Goal: Information Seeking & Learning: Learn about a topic

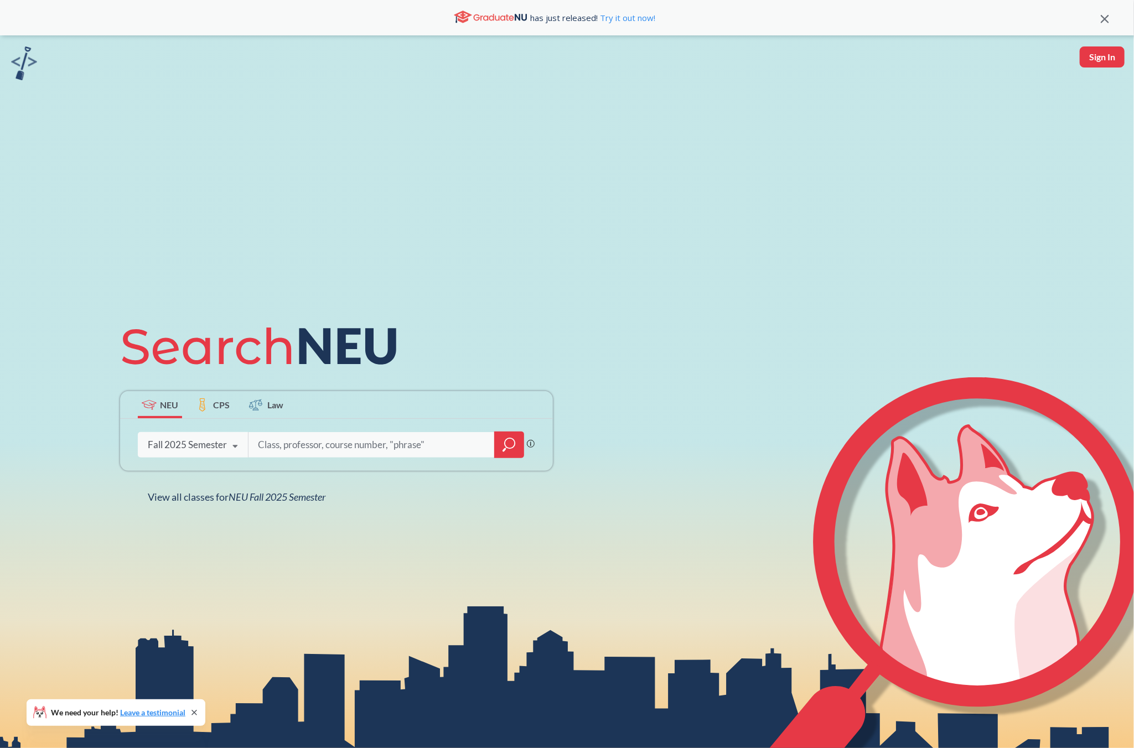
click at [231, 445] on icon at bounding box center [235, 446] width 21 height 31
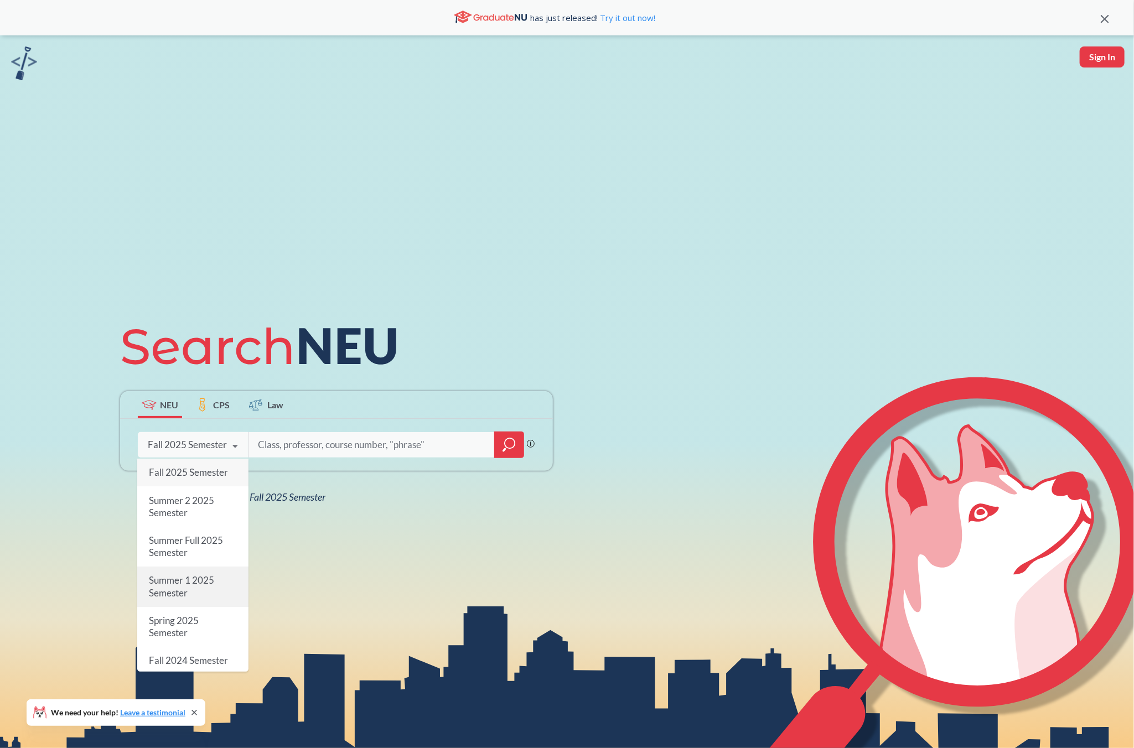
click at [185, 576] on span "Summer 1 2025 Semester" at bounding box center [180, 587] width 65 height 24
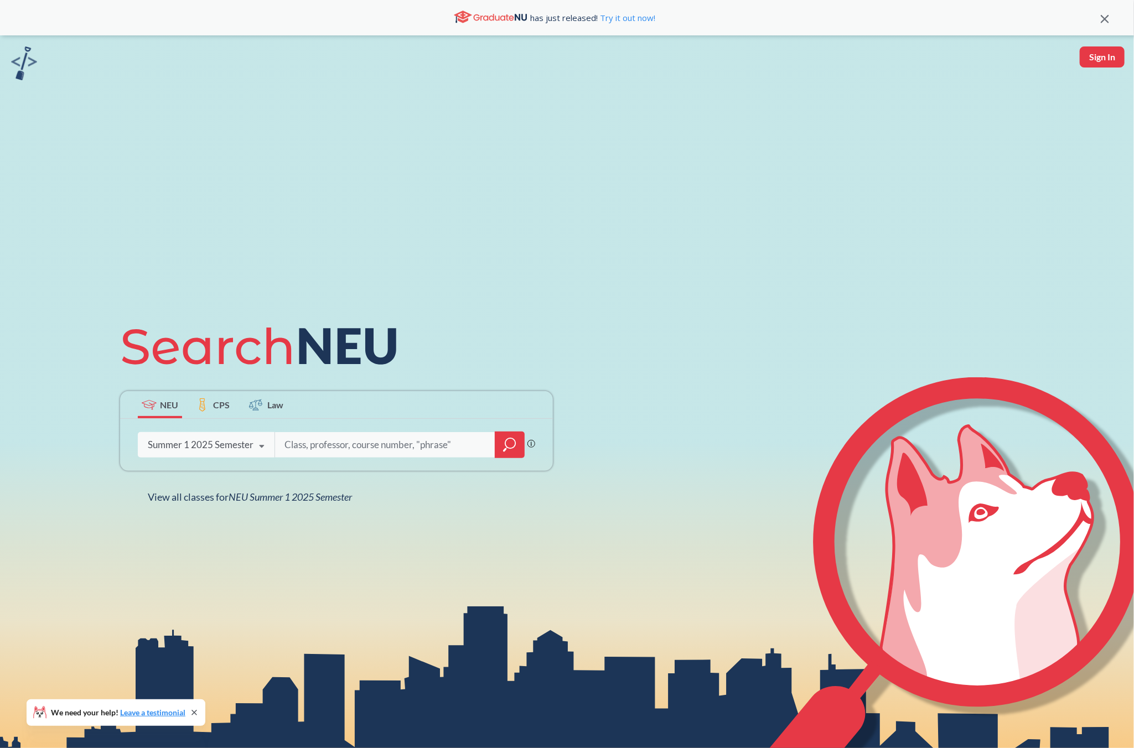
click at [364, 443] on input "search" at bounding box center [385, 444] width 204 height 23
type input "CS 1800"
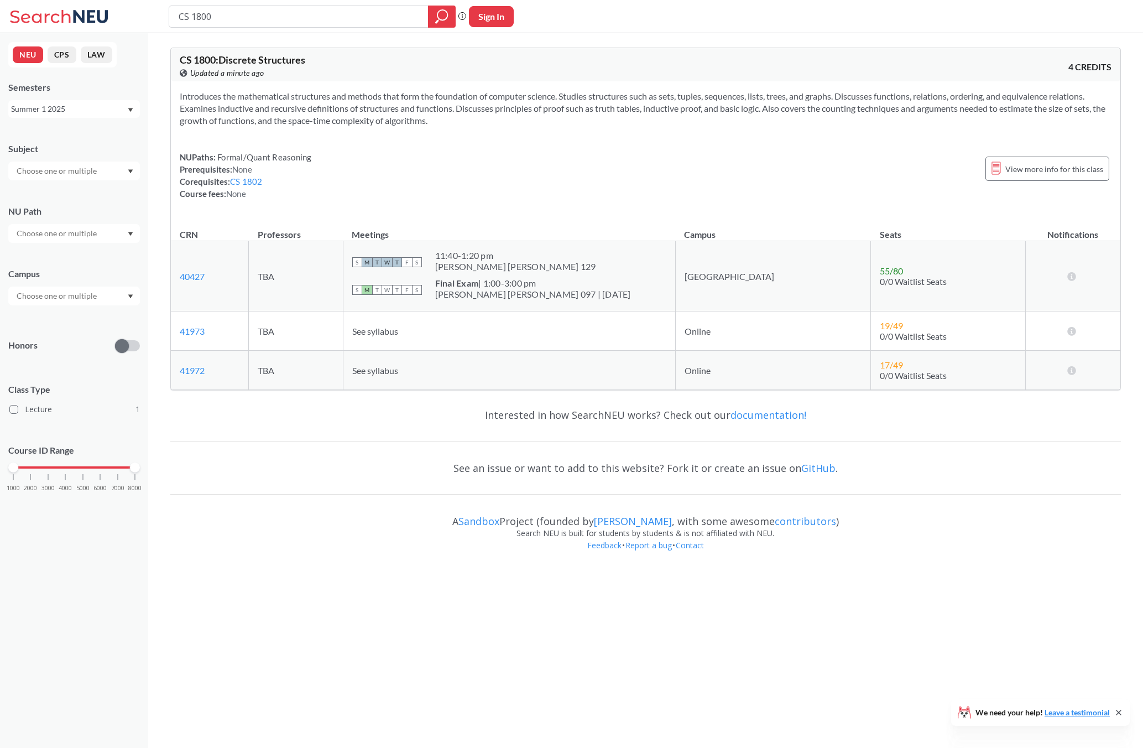
drag, startPoint x: 220, startPoint y: 58, endPoint x: 319, endPoint y: 56, distance: 99.0
click at [319, 56] on div "CS 1800 : Discrete Structures View this course on Banner. Updated a minute ago" at bounding box center [413, 67] width 466 height 24
click at [336, 85] on div "Introduces the mathematical structures and methods that form the foundation of …" at bounding box center [646, 149] width 950 height 136
click at [751, 274] on td "[GEOGRAPHIC_DATA]" at bounding box center [773, 276] width 196 height 70
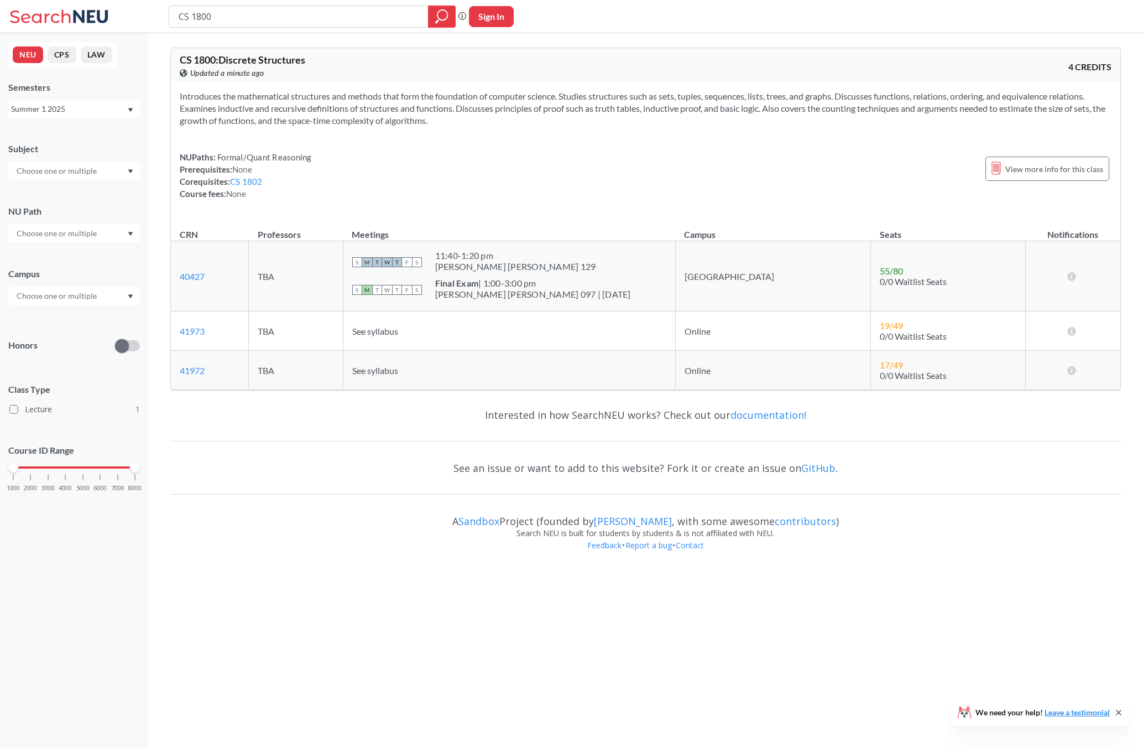
click at [747, 325] on td "Online" at bounding box center [773, 330] width 196 height 39
click at [745, 368] on td "Online" at bounding box center [773, 370] width 196 height 39
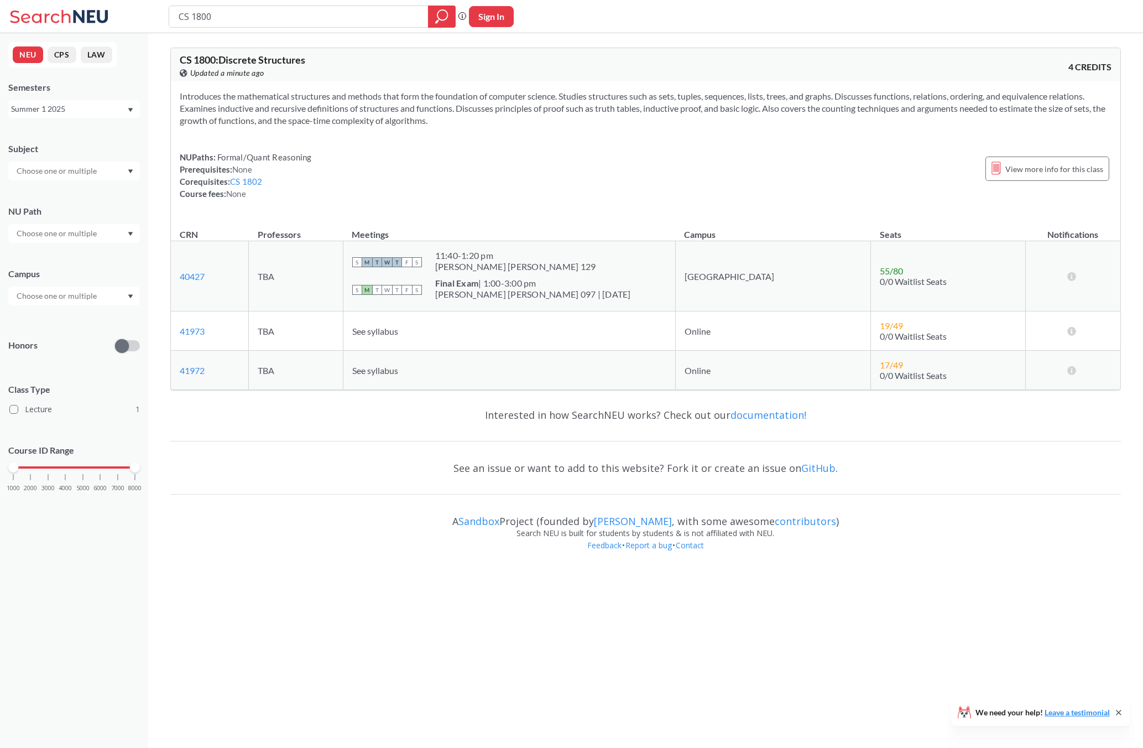
click at [740, 325] on td "Online" at bounding box center [773, 330] width 196 height 39
click at [743, 363] on td "Online" at bounding box center [773, 370] width 196 height 39
click at [355, 101] on section "Introduces the mathematical structures and methods that form the foundation of …" at bounding box center [646, 108] width 932 height 37
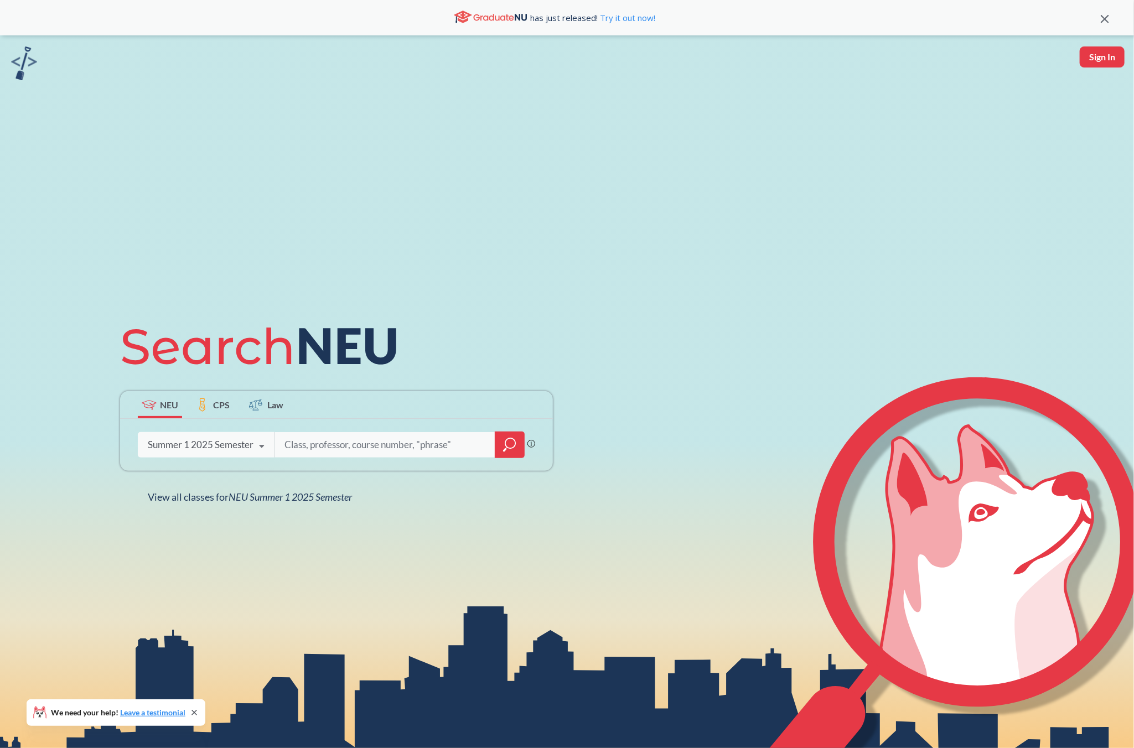
click at [253, 440] on icon at bounding box center [261, 446] width 21 height 31
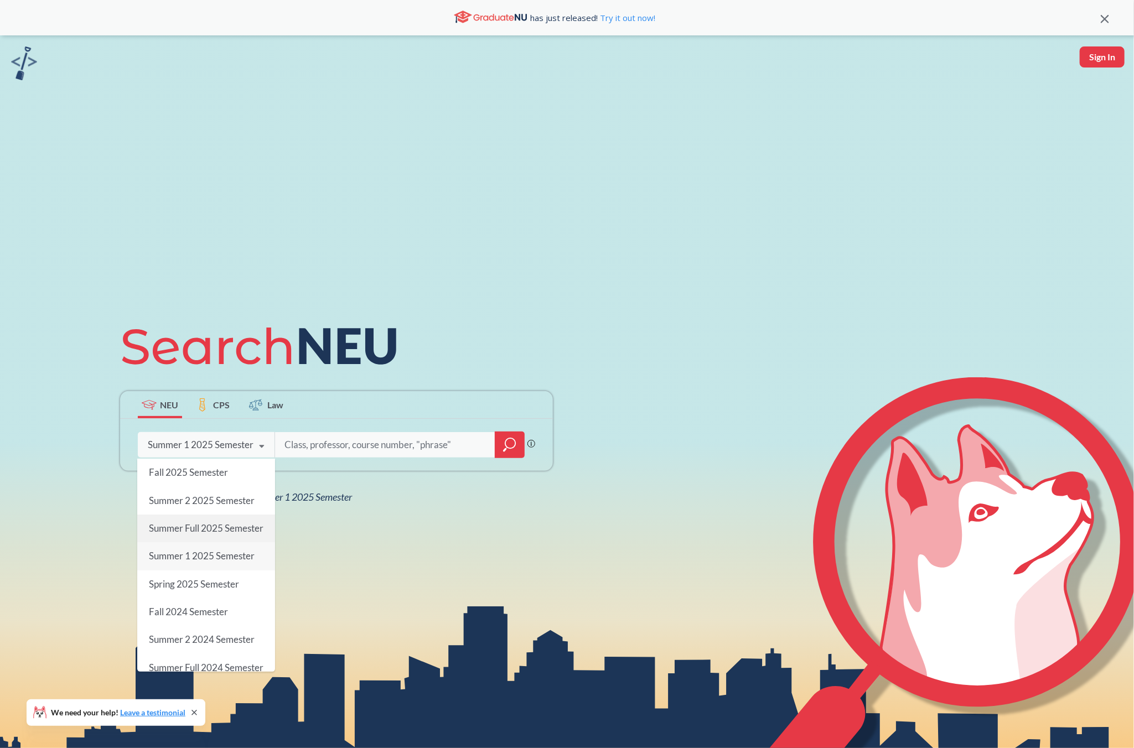
click at [197, 532] on span "Summer Full 2025 Semester" at bounding box center [205, 528] width 115 height 12
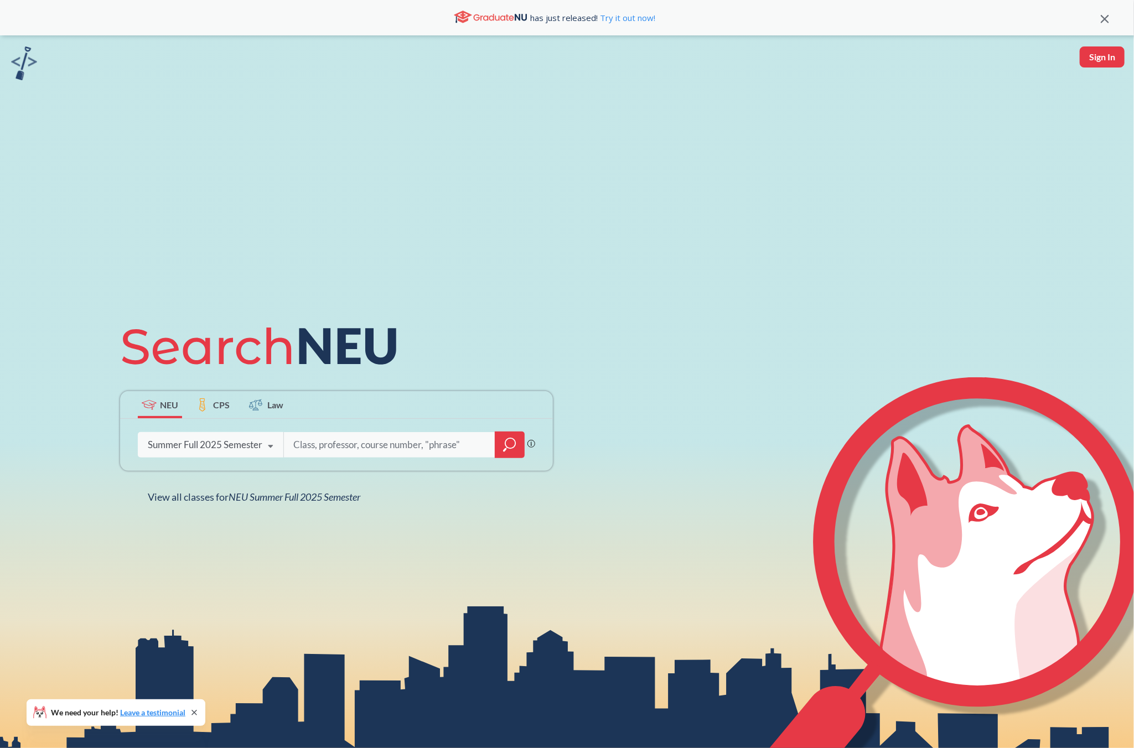
click at [345, 452] on input "search" at bounding box center [389, 444] width 195 height 23
type input "CS 1800"
click at [243, 442] on div "Summer Full 2025 Semester" at bounding box center [205, 445] width 115 height 12
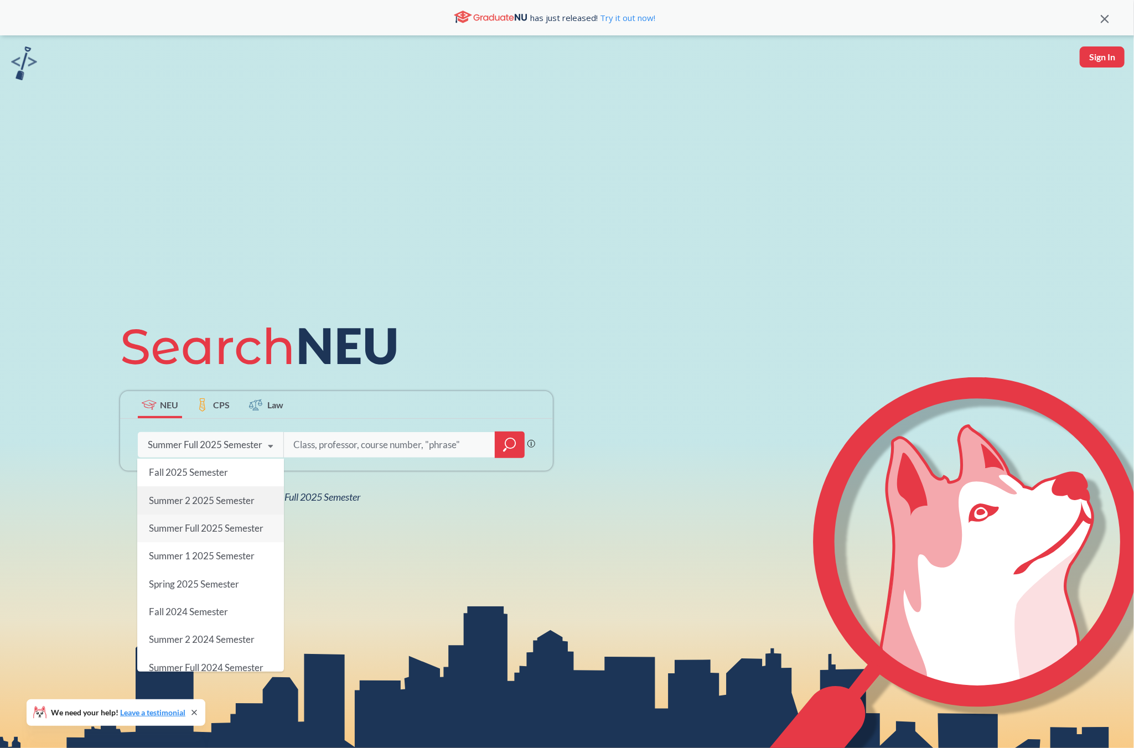
click at [222, 501] on span "Summer 2 2025 Semester" at bounding box center [201, 501] width 106 height 12
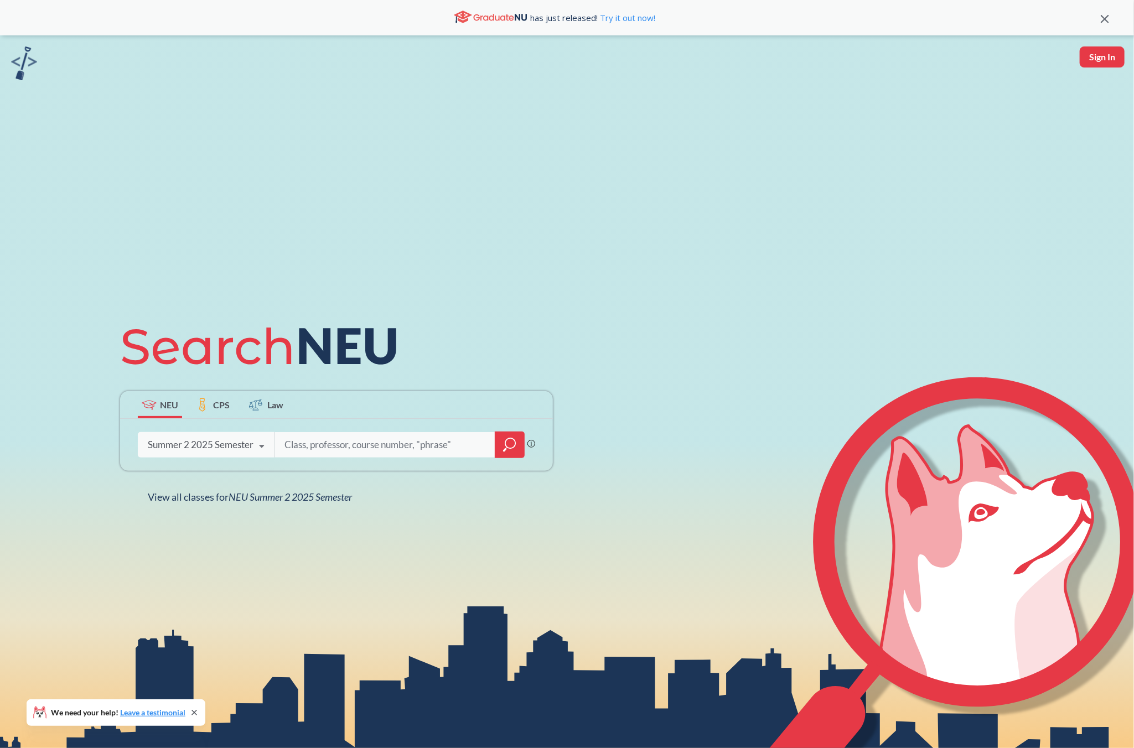
click at [357, 440] on input "search" at bounding box center [385, 444] width 204 height 23
type input "CS 1800"
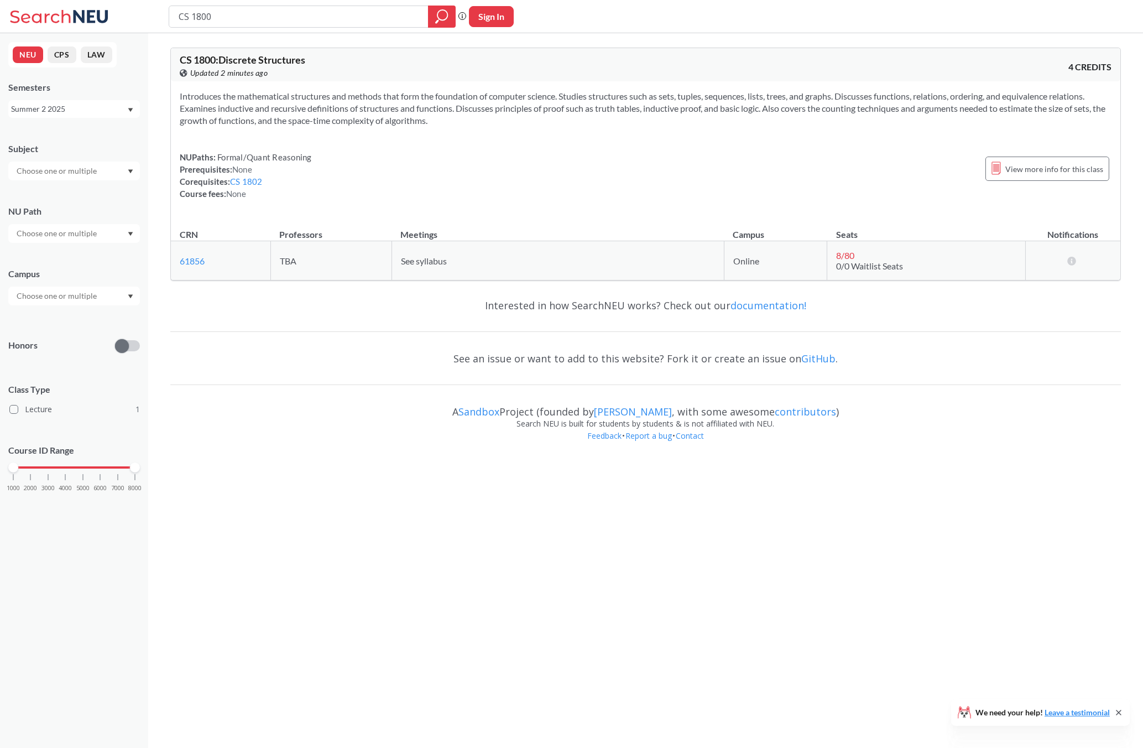
click at [716, 151] on div "NUPaths: Formal/Quant Reasoning Prerequisites: None Corequisites: CS 1802 Cours…" at bounding box center [646, 175] width 932 height 49
